Goal: Task Accomplishment & Management: Manage account settings

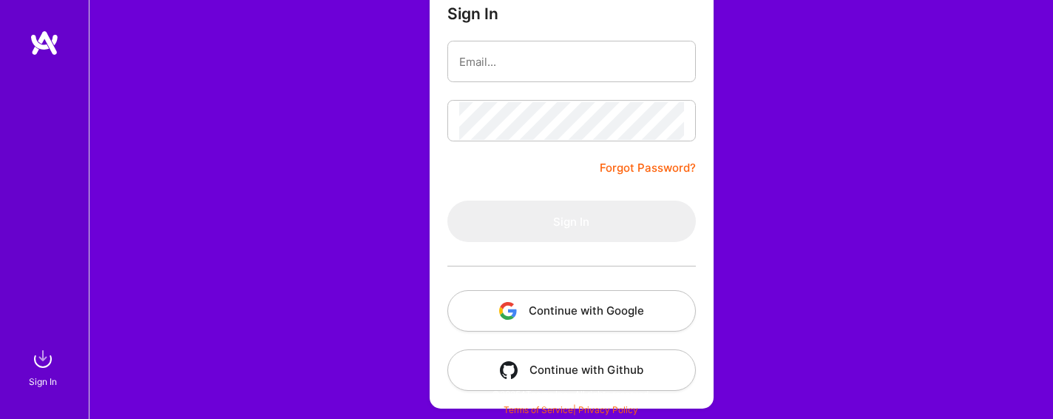
scroll to position [137, 0]
type input "[PERSON_NAME][EMAIL_ADDRESS][DOMAIN_NAME]"
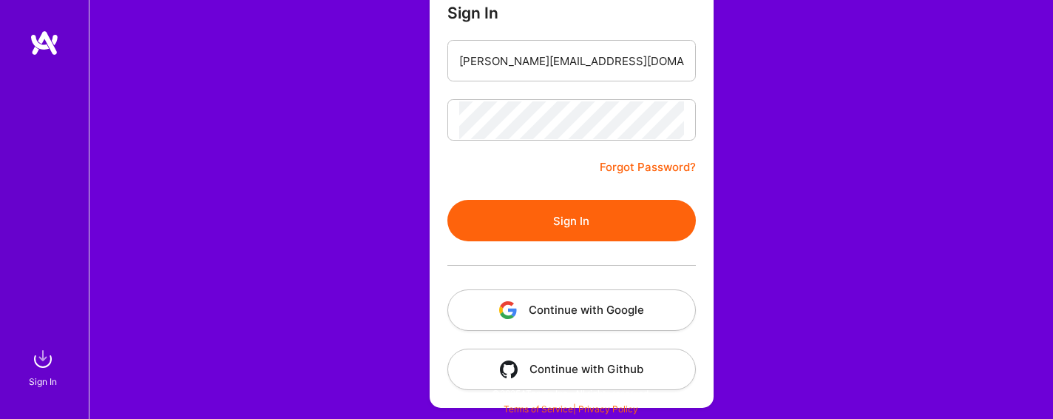
click at [590, 321] on button "Continue with Google" at bounding box center [571, 309] width 248 height 41
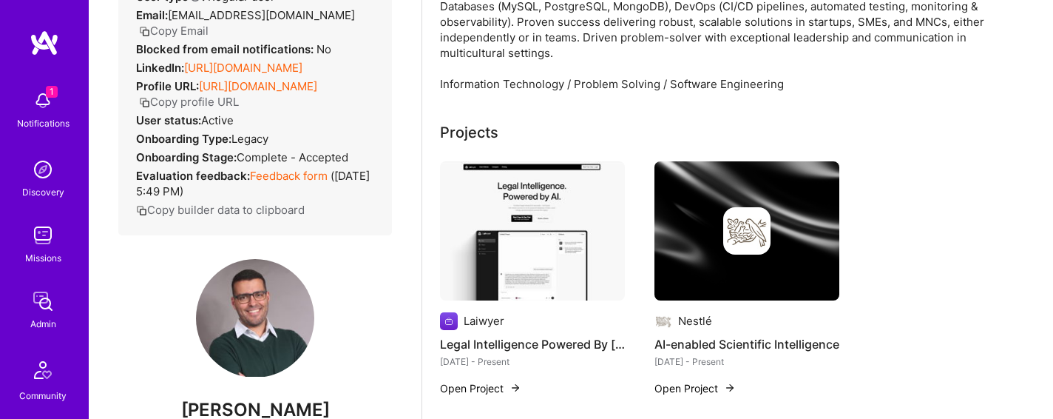
scroll to position [7, 0]
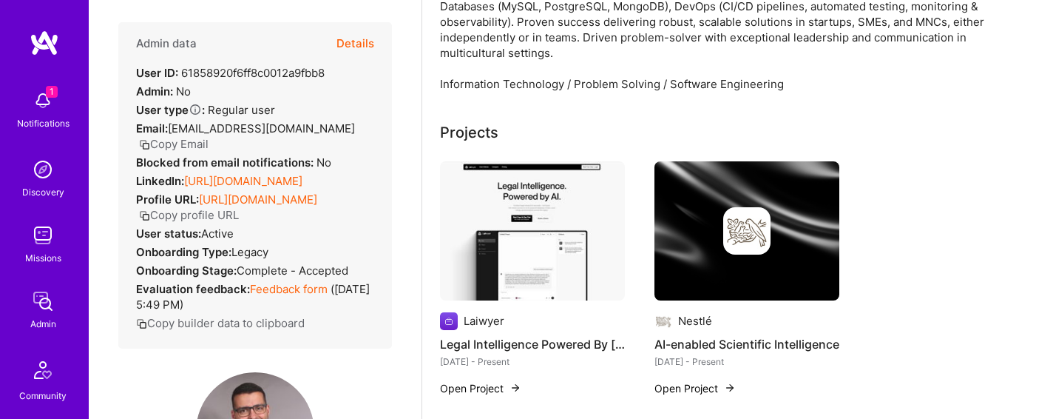
click at [365, 41] on button "Details" at bounding box center [355, 43] width 38 height 43
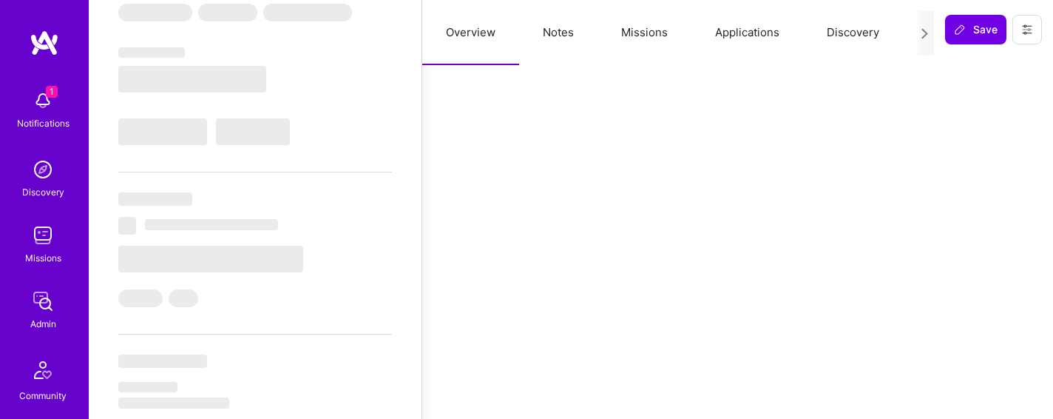
click at [558, 34] on button "Notes" at bounding box center [558, 32] width 78 height 65
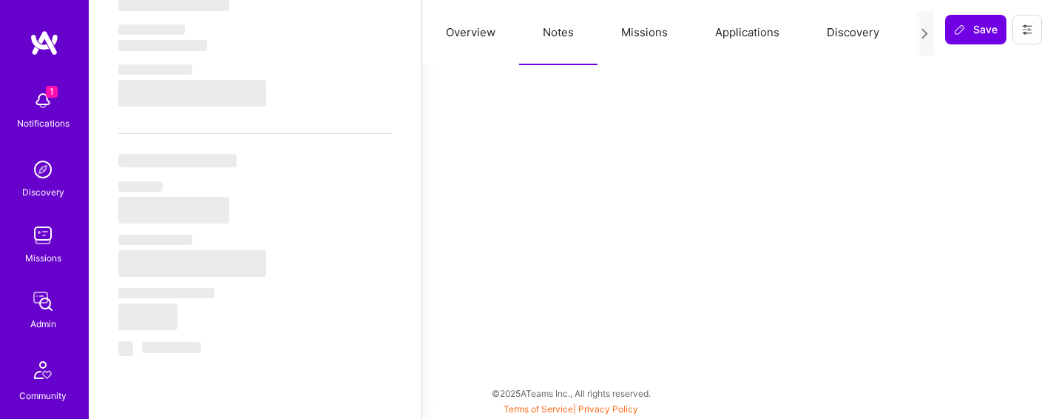
select select "Right Now"
select select "5"
select select "4"
select select "6"
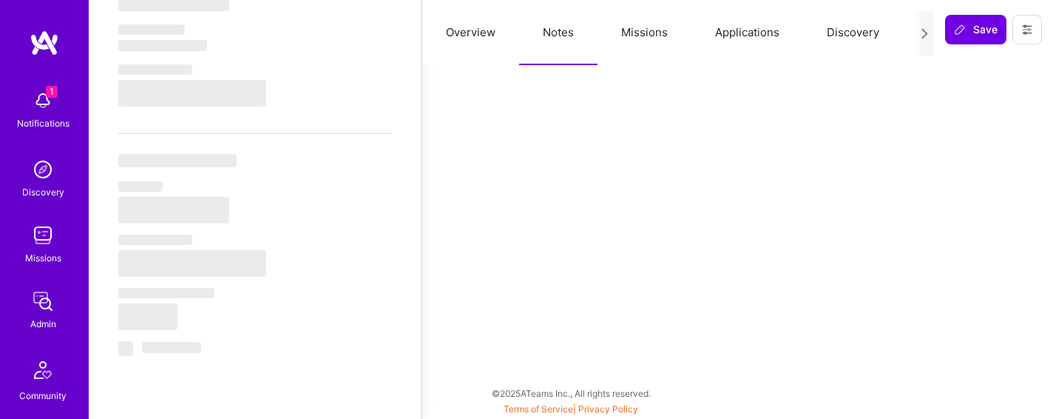
select select "PT"
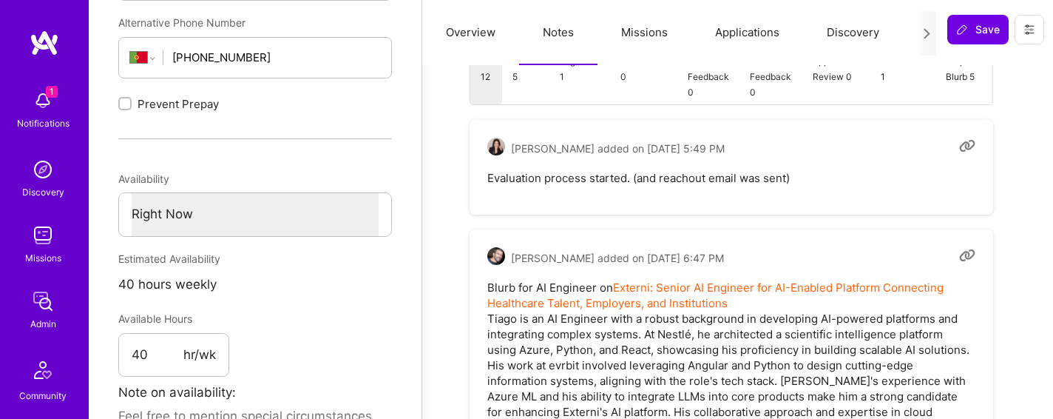
scroll to position [614, 0]
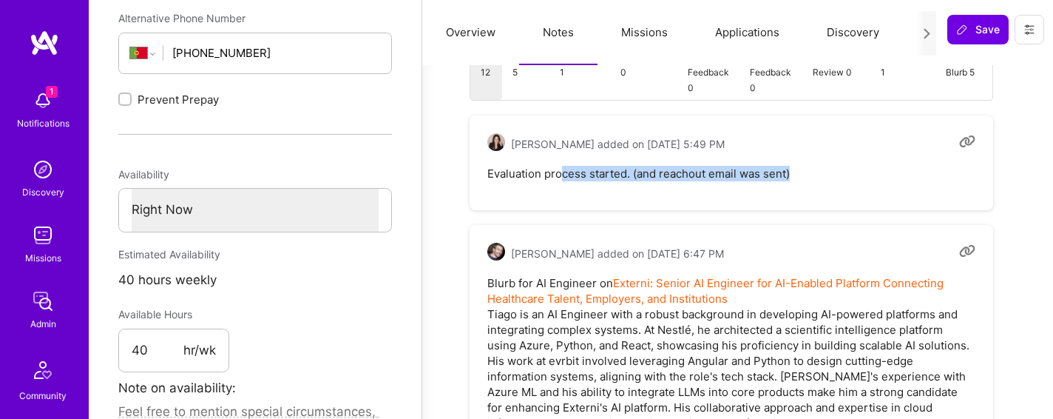
drag, startPoint x: 561, startPoint y: 171, endPoint x: 623, endPoint y: 184, distance: 64.3
click at [629, 185] on div "[PERSON_NAME] added on [DATE] 5:49 PM Evaluation process started. (and reachout…" at bounding box center [732, 162] width 524 height 95
click at [623, 184] on div "[PERSON_NAME] added on [DATE] 5:49 PM Evaluation process started. (and reachout…" at bounding box center [732, 162] width 524 height 95
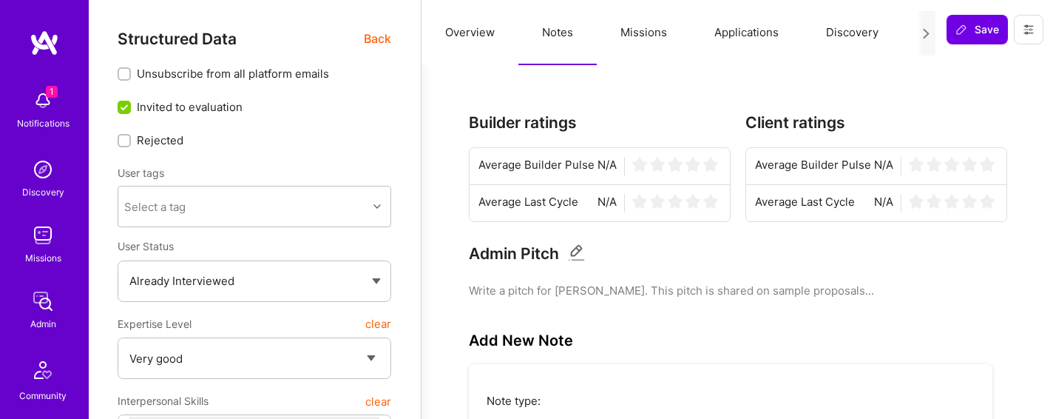
scroll to position [0, 66]
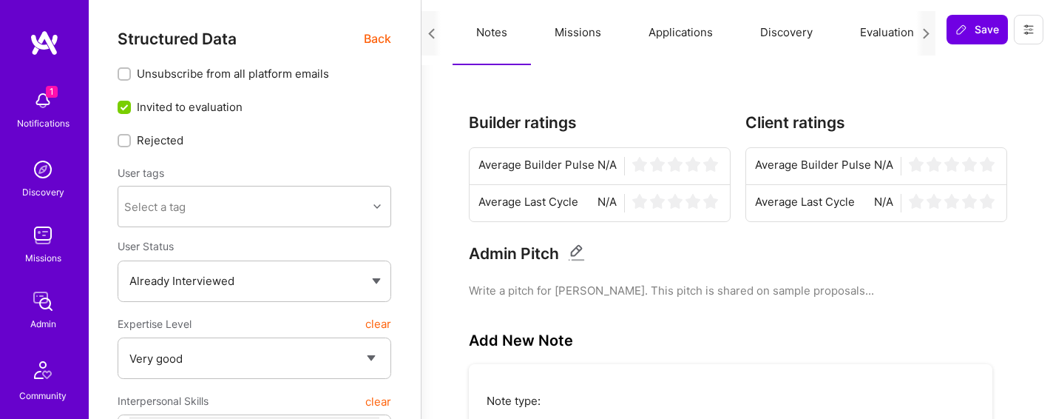
click at [869, 33] on button "Evaluation" at bounding box center [886, 32] width 101 height 65
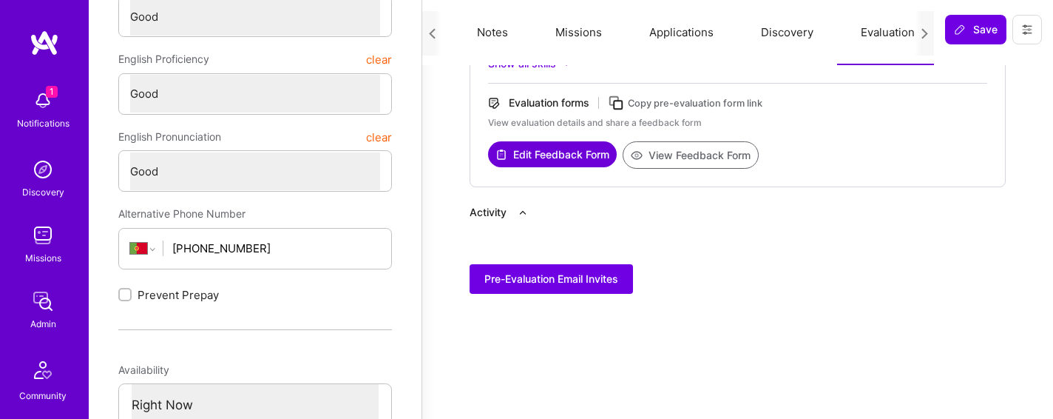
scroll to position [0, 0]
